Goal: Task Accomplishment & Management: Use online tool/utility

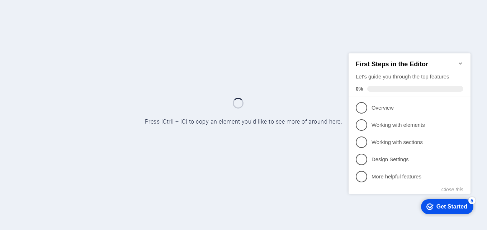
click at [461, 62] on icon "Minimize checklist" at bounding box center [461, 63] width 6 height 6
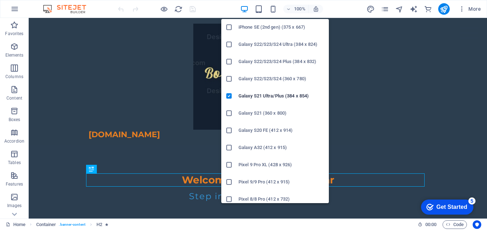
scroll to position [245, 0]
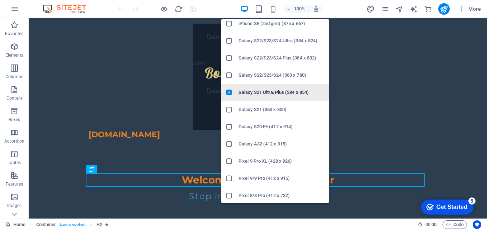
click at [279, 93] on h6 "Galaxy S21 Ultra/Plus (384 x 854)" at bounding box center [282, 92] width 86 height 9
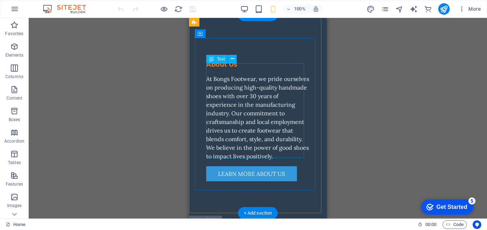
scroll to position [218, 0]
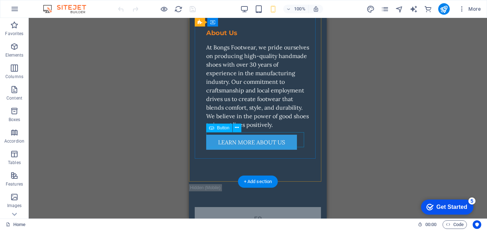
click at [251, 140] on div "Learn More About Us" at bounding box center [257, 142] width 103 height 15
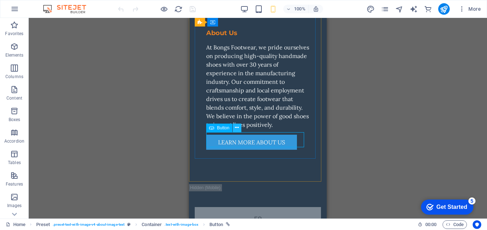
click at [237, 128] on icon at bounding box center [237, 128] width 4 height 8
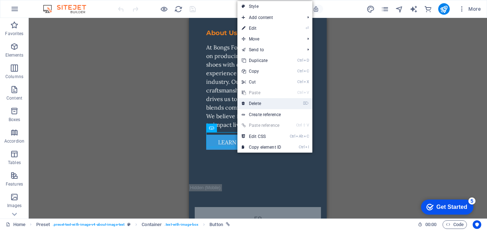
click at [254, 104] on link "⌦ Delete" at bounding box center [262, 103] width 48 height 11
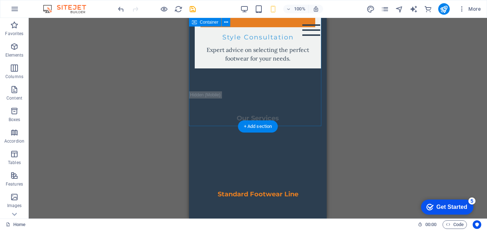
scroll to position [1132, 0]
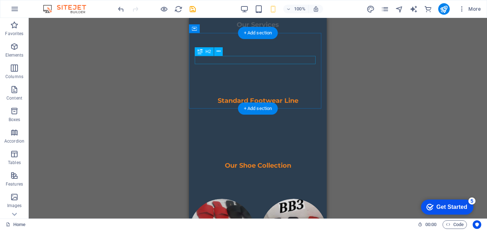
click at [265, 29] on div "Our Services" at bounding box center [258, 25] width 126 height 8
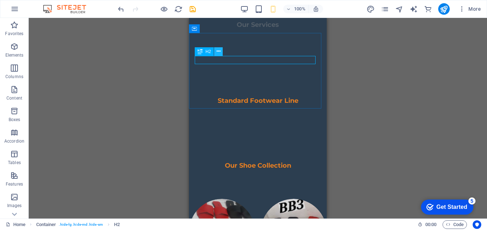
click at [220, 48] on icon at bounding box center [219, 52] width 4 height 8
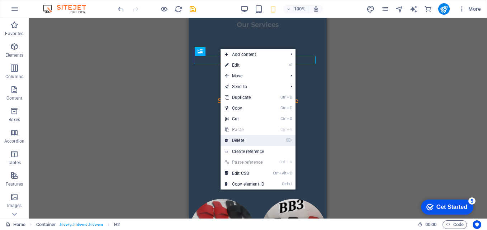
click at [239, 142] on link "⌦ Delete" at bounding box center [245, 140] width 48 height 11
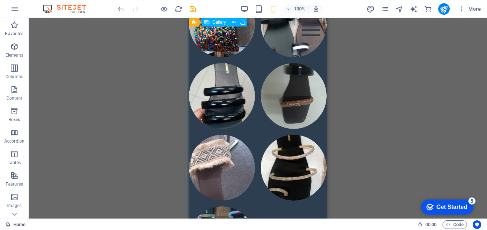
scroll to position [1608, 0]
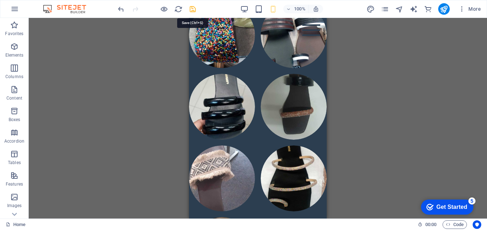
click at [194, 7] on icon "save" at bounding box center [193, 9] width 8 height 8
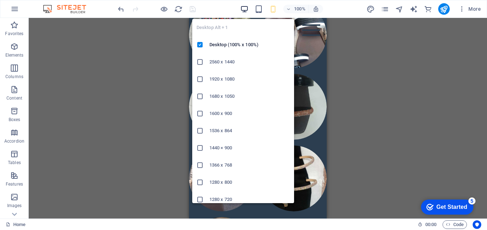
click at [243, 8] on icon "button" at bounding box center [244, 9] width 8 height 8
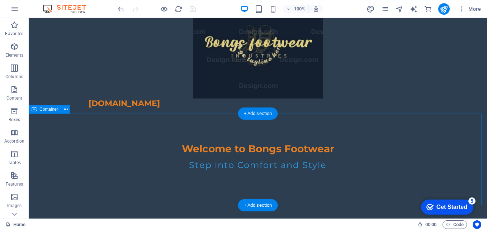
scroll to position [0, 0]
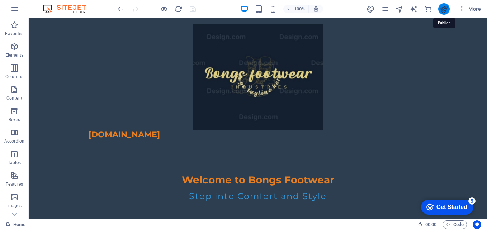
click at [444, 9] on icon "publish" at bounding box center [444, 9] width 8 height 8
